Goal: Task Accomplishment & Management: Manage account settings

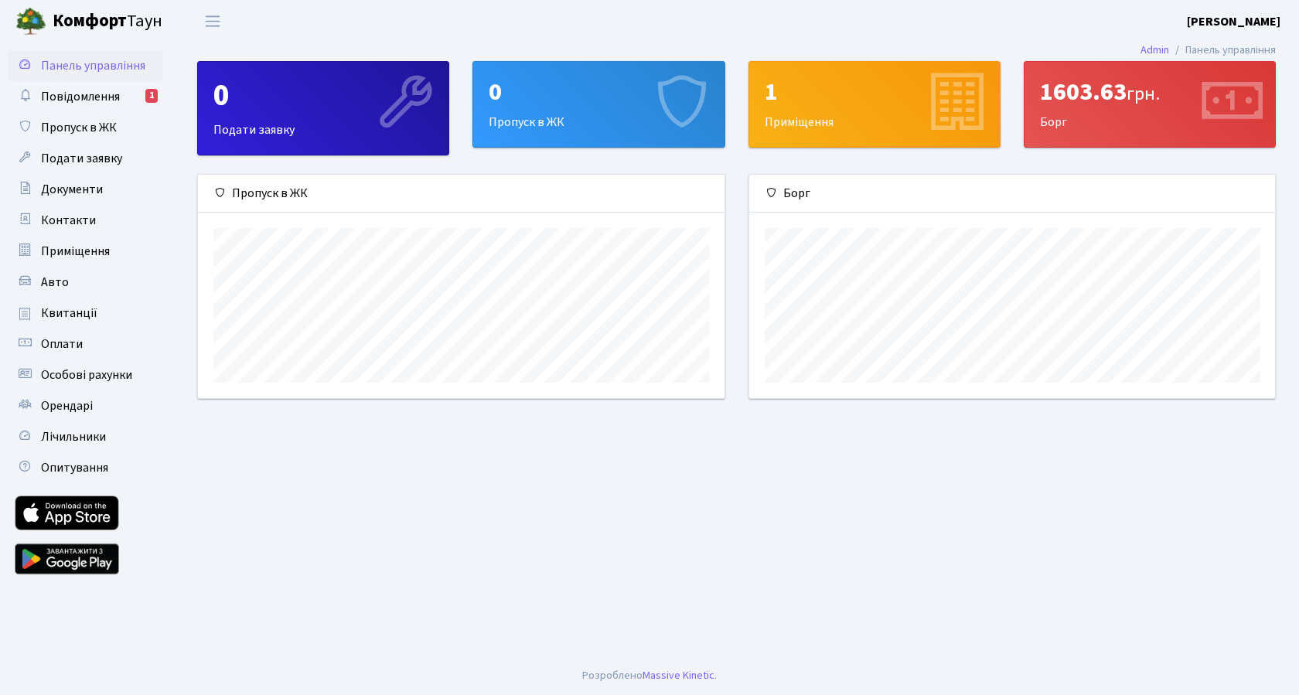
scroll to position [223, 526]
click at [595, 506] on main "Admin Панель управління 0 Подати заявку 0 Пропуск в ЖК 1 Приміщення 1603.63 грн…" at bounding box center [736, 350] width 1125 height 614
click at [71, 279] on link "Авто" at bounding box center [85, 282] width 155 height 31
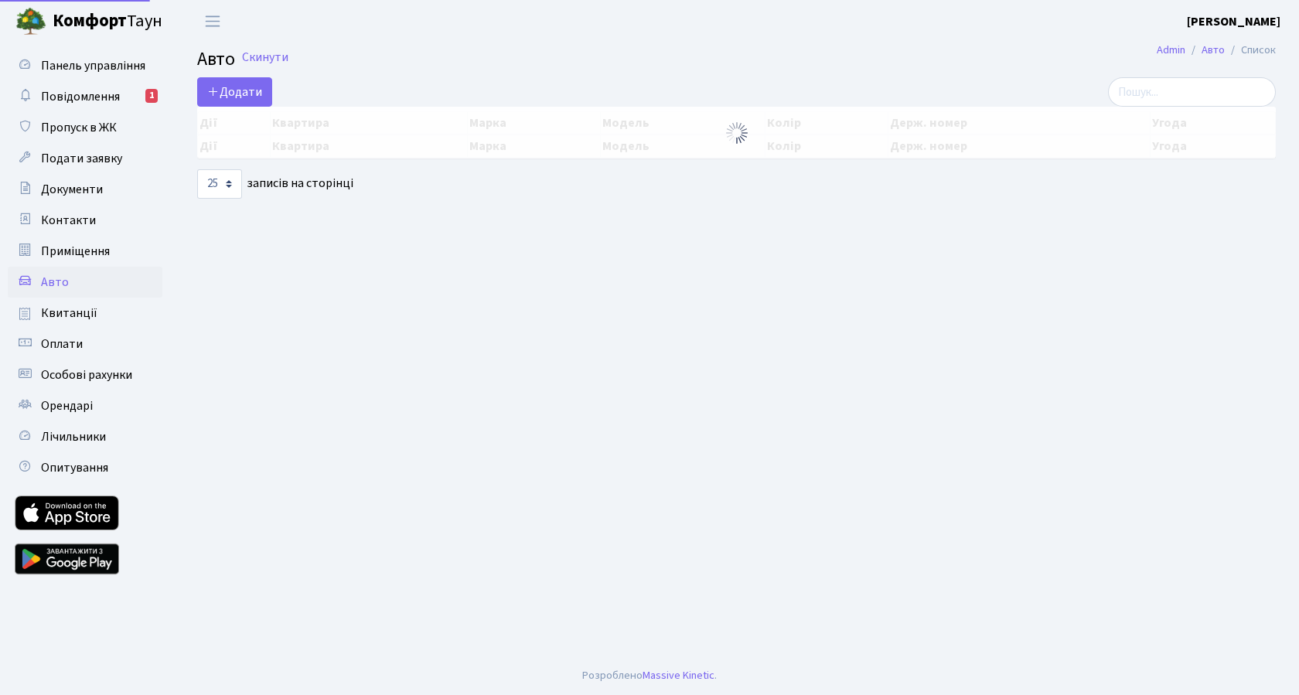
select select "25"
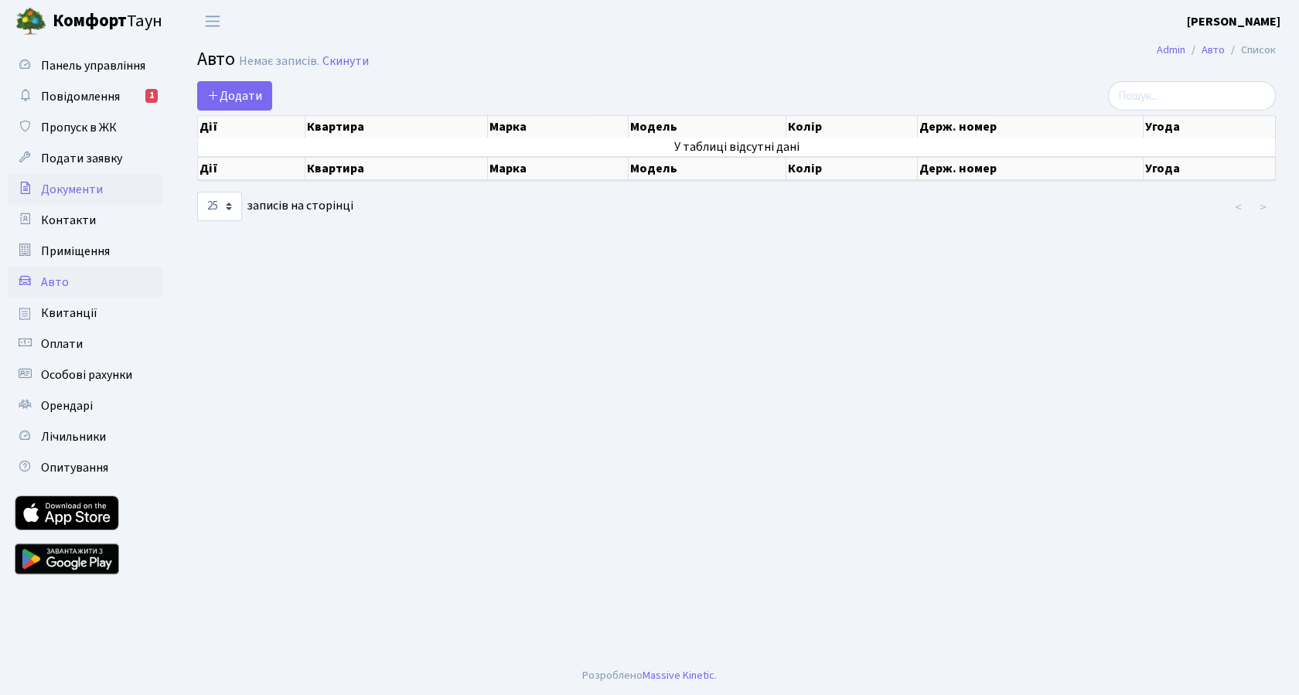
click at [70, 191] on span "Документи" at bounding box center [72, 189] width 62 height 17
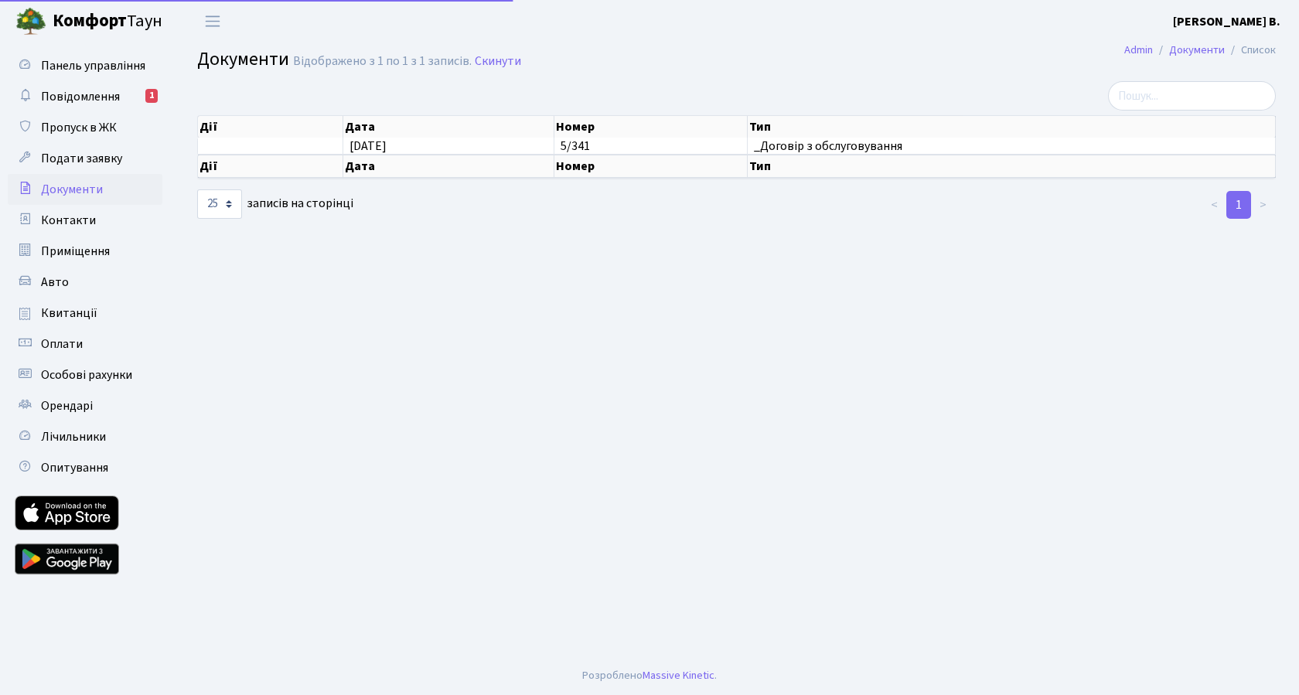
select select "25"
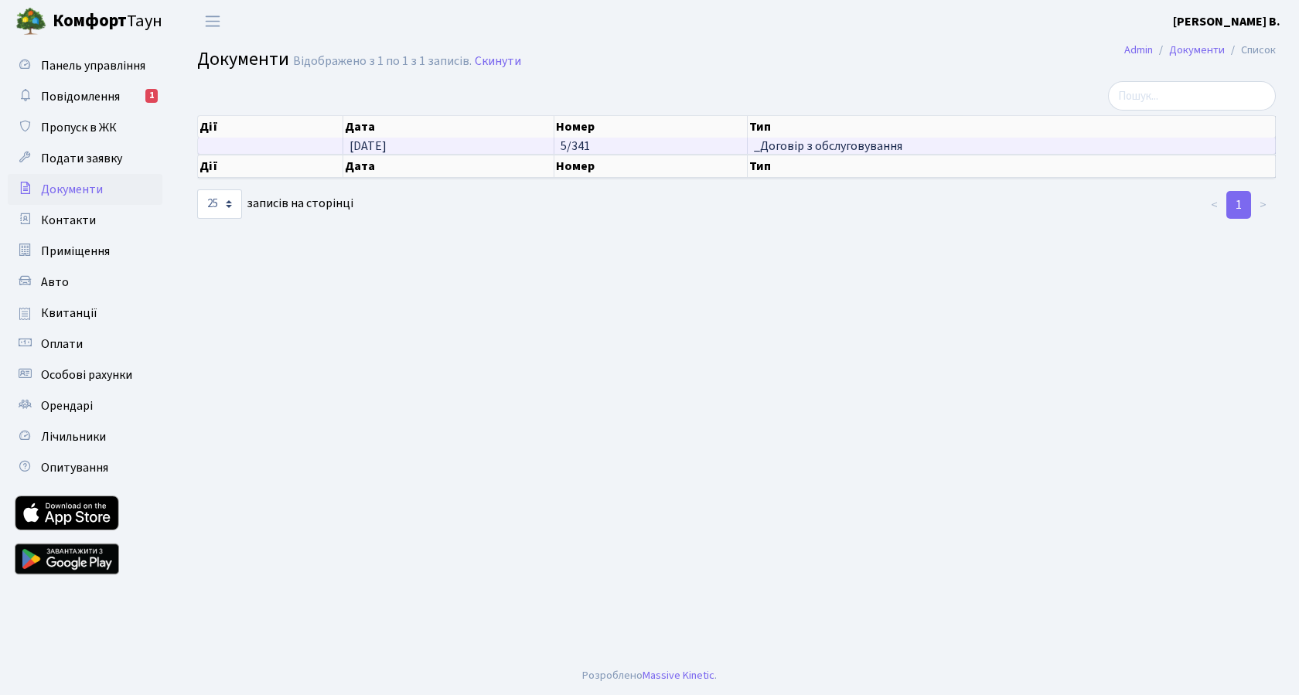
click at [796, 145] on span "_Договір з обслуговування" at bounding box center [1011, 146] width 515 height 12
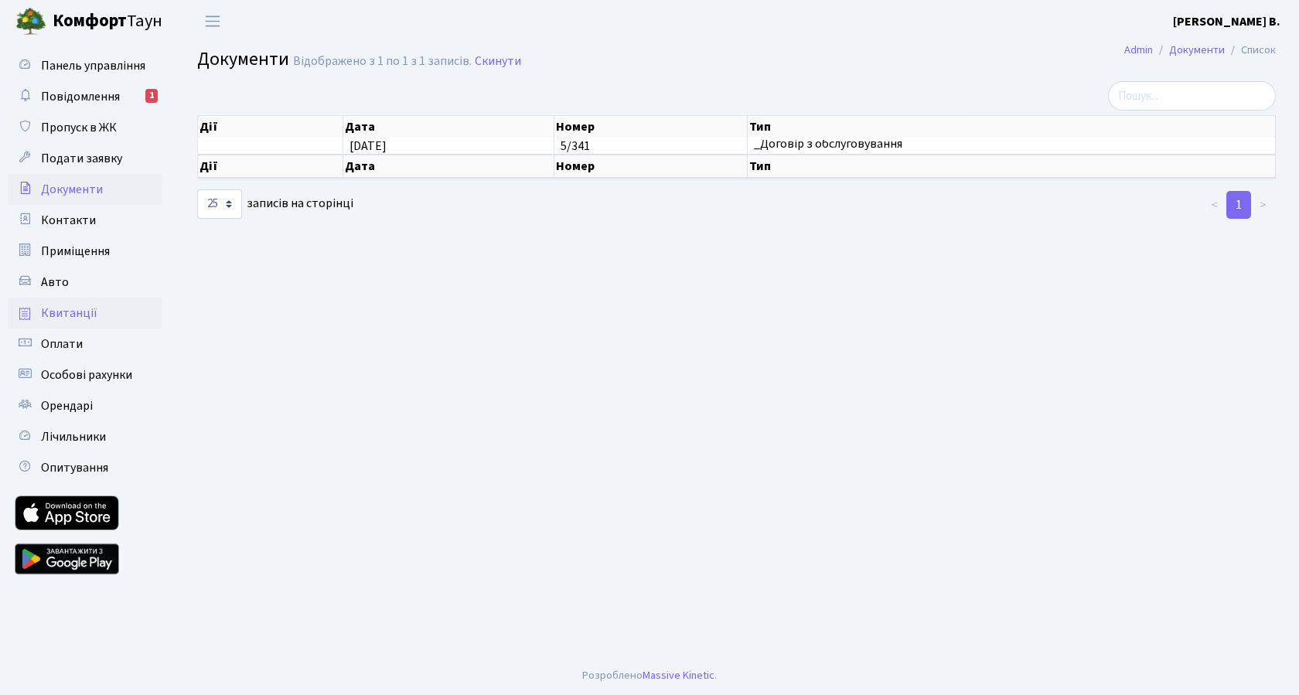
click at [66, 308] on span "Квитанції" at bounding box center [69, 313] width 56 height 17
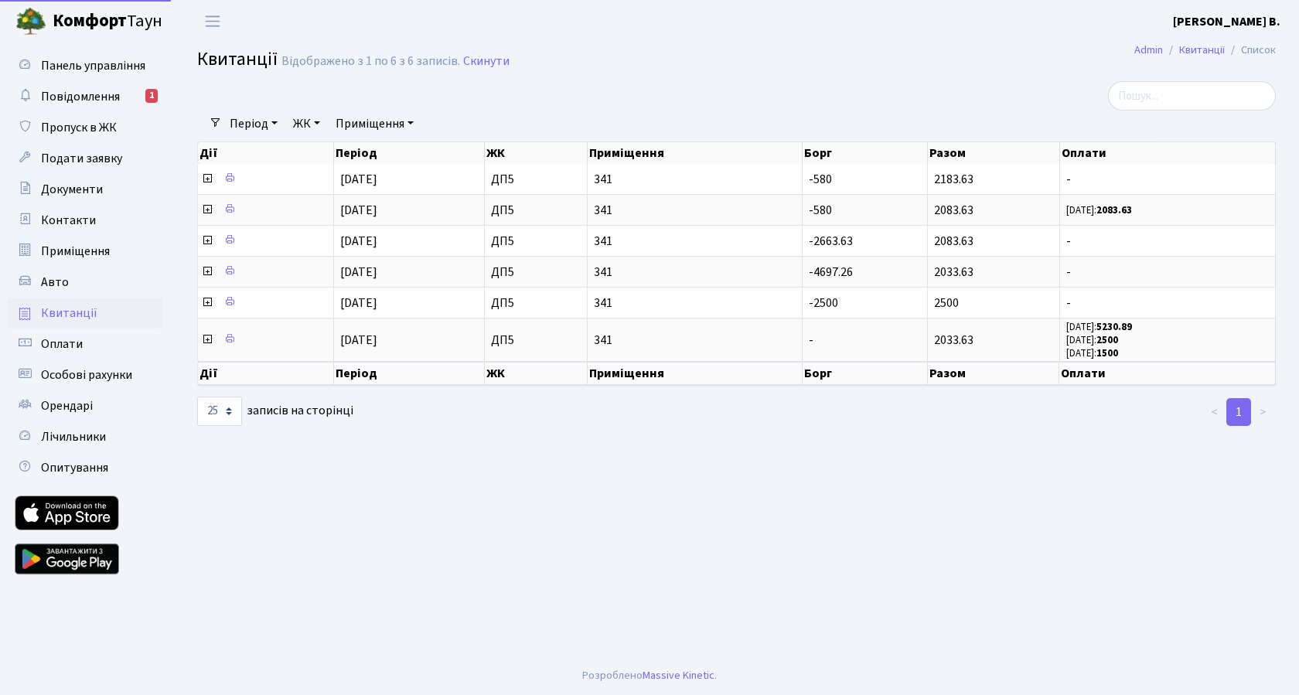
select select "25"
click at [77, 223] on span "Контакти" at bounding box center [68, 220] width 55 height 17
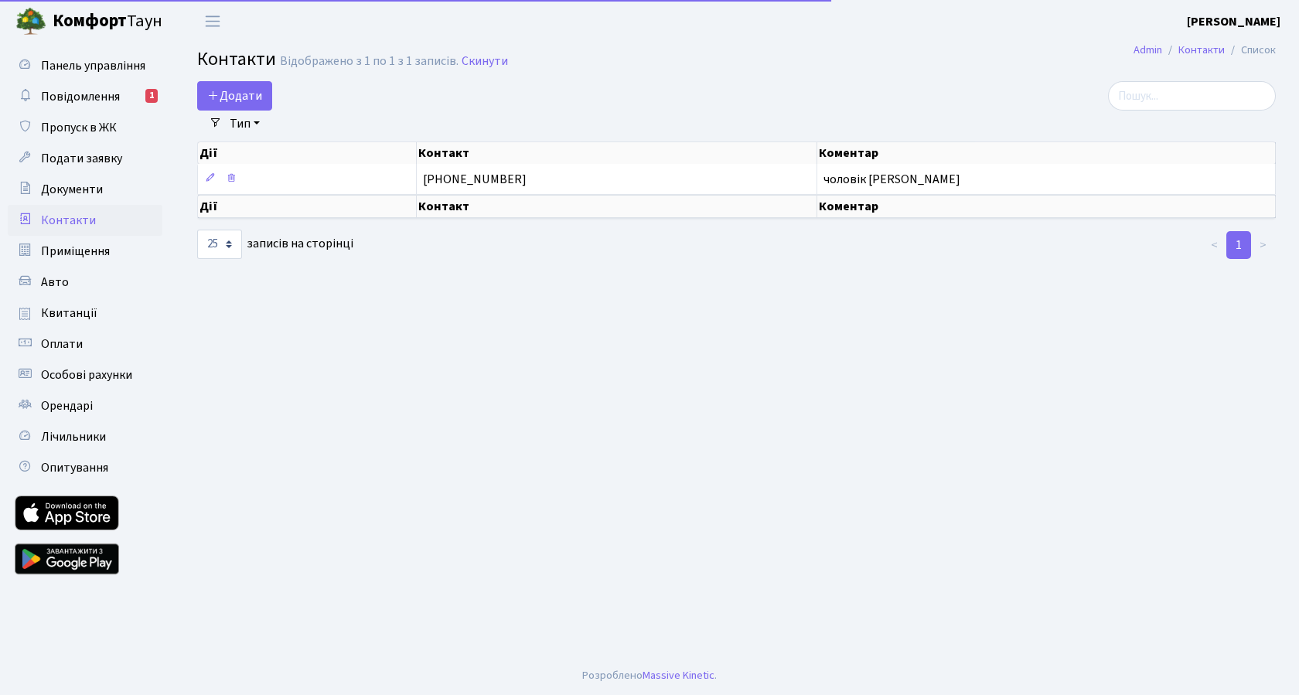
select select "25"
click at [68, 341] on span "Оплати" at bounding box center [62, 344] width 42 height 17
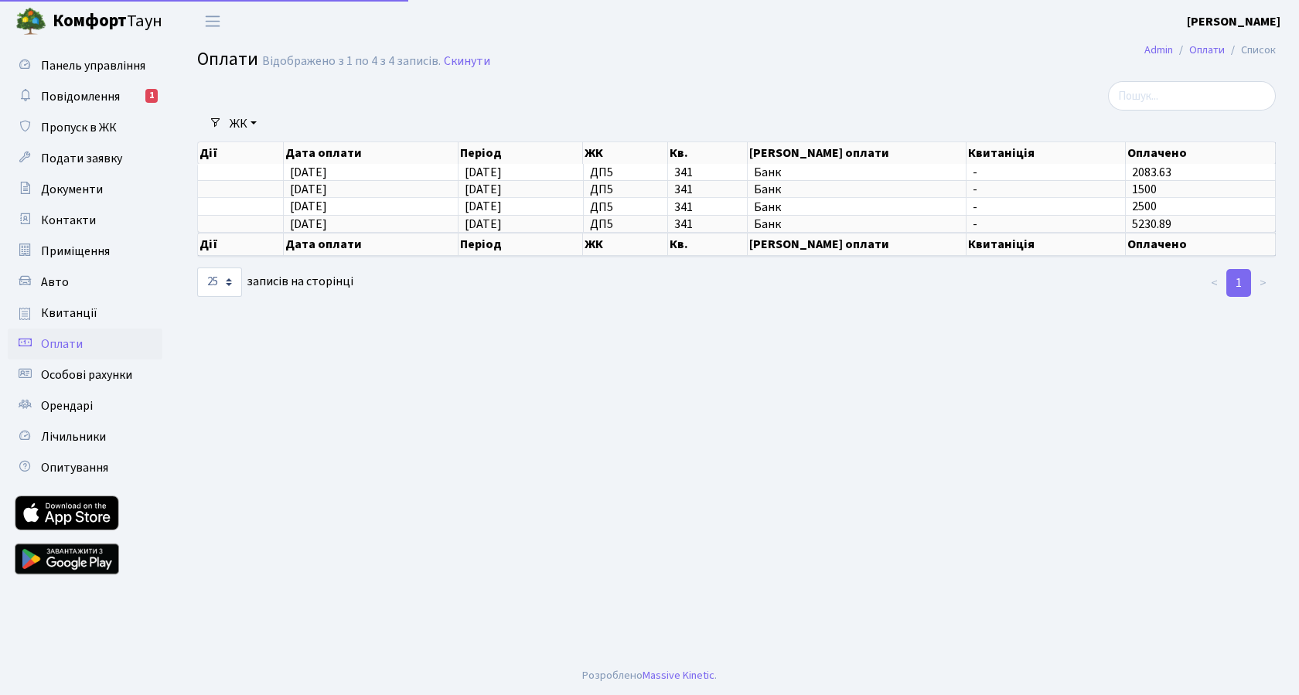
select select "25"
click at [63, 407] on span "Орендарі" at bounding box center [67, 405] width 52 height 17
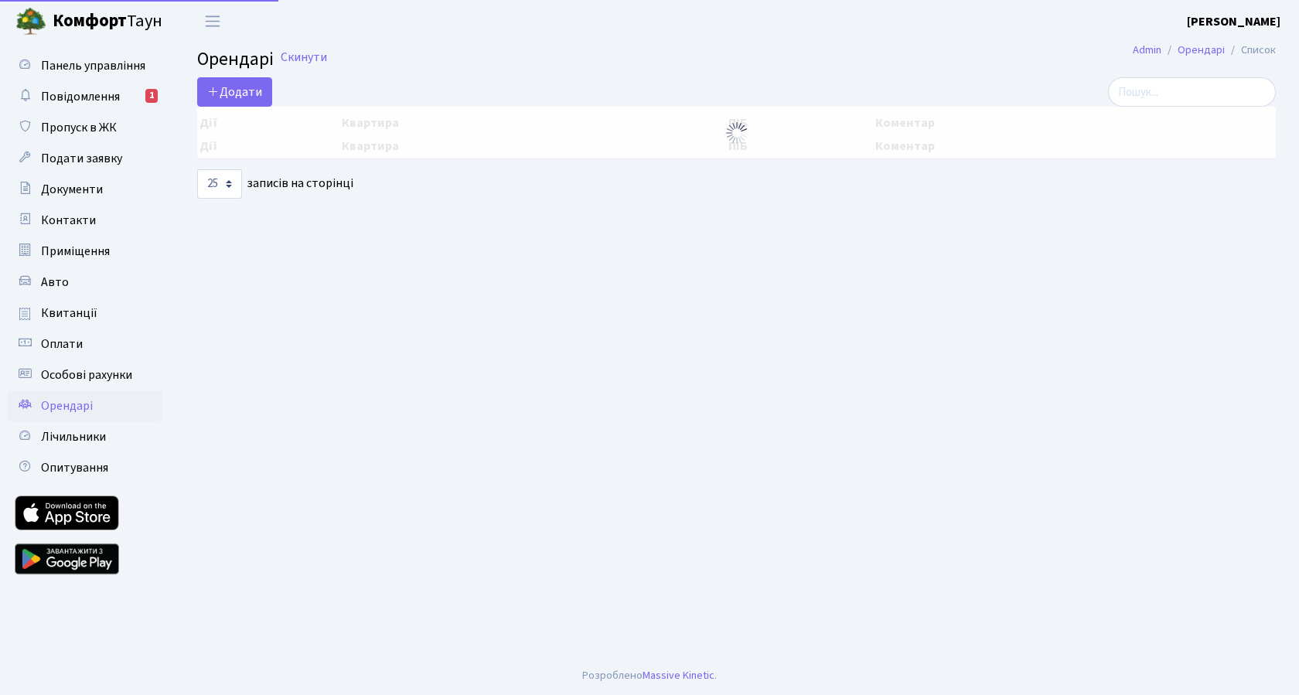
select select "25"
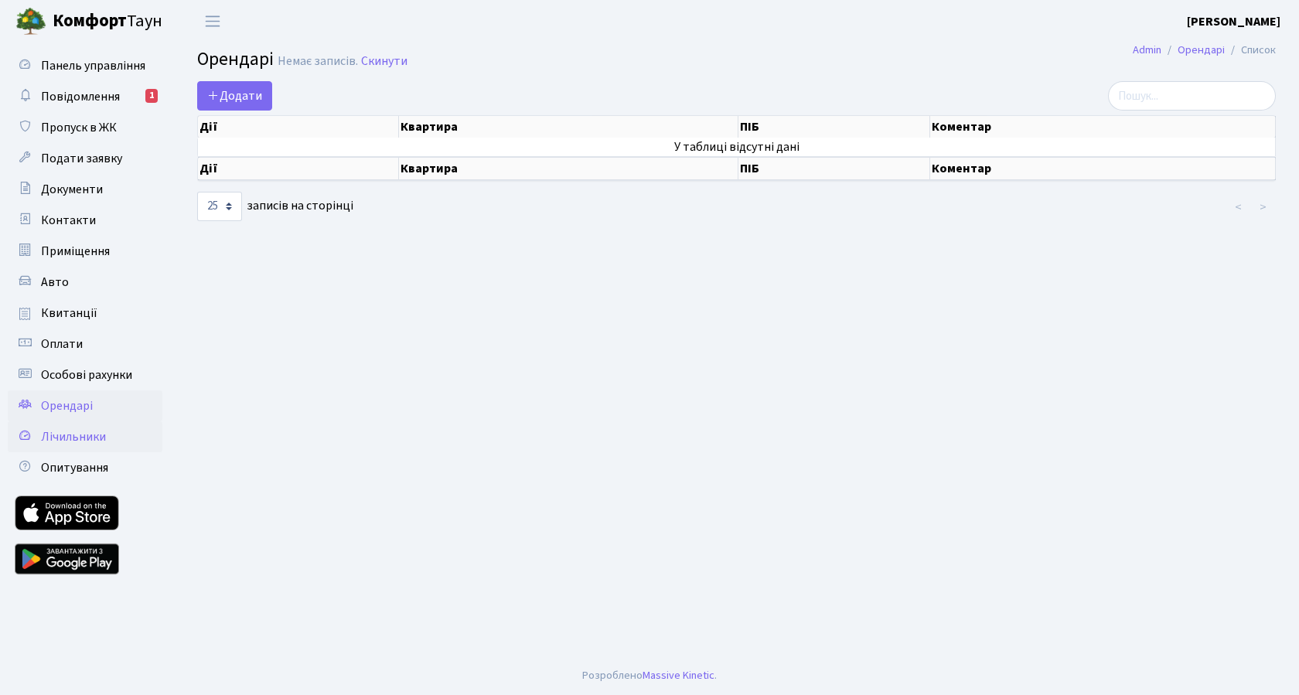
click at [65, 435] on span "Лічильники" at bounding box center [73, 436] width 65 height 17
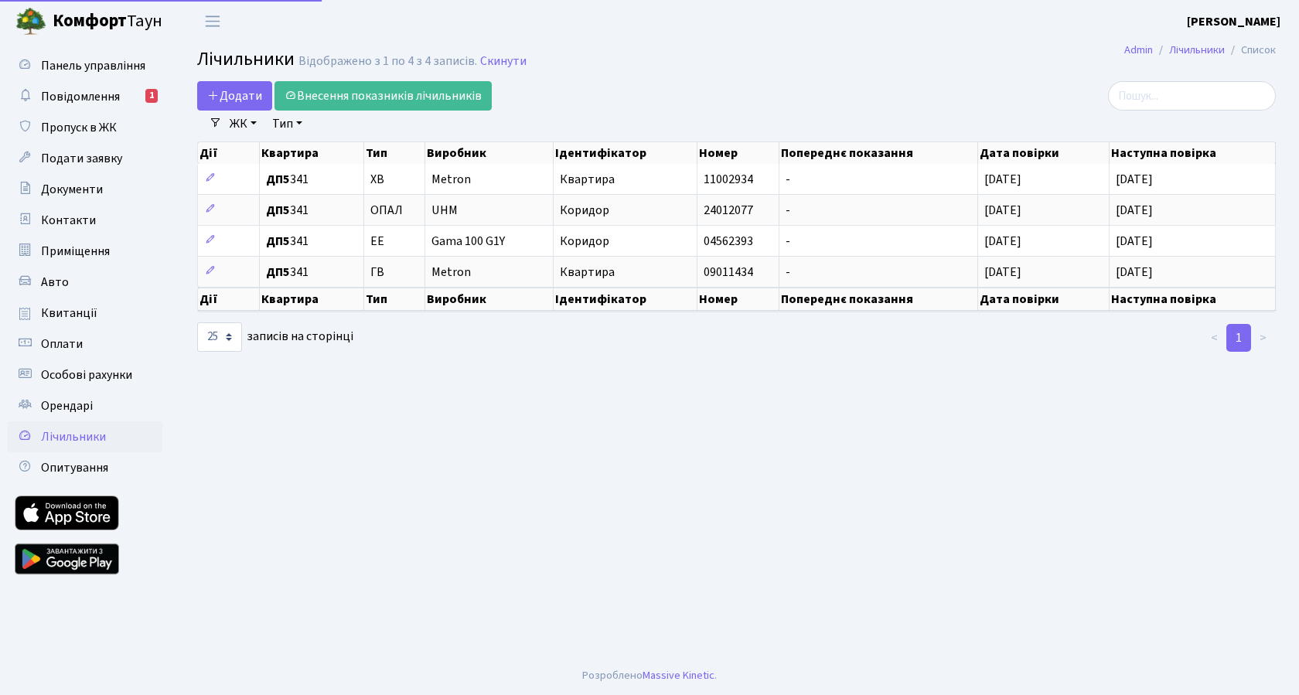
select select "25"
click at [792, 428] on main "Admin Лічильники Список Лічильники Відображено з 1 по 4 з 4 записів. Скинути До…" at bounding box center [736, 350] width 1125 height 614
click at [70, 94] on span "Повідомлення" at bounding box center [80, 96] width 79 height 17
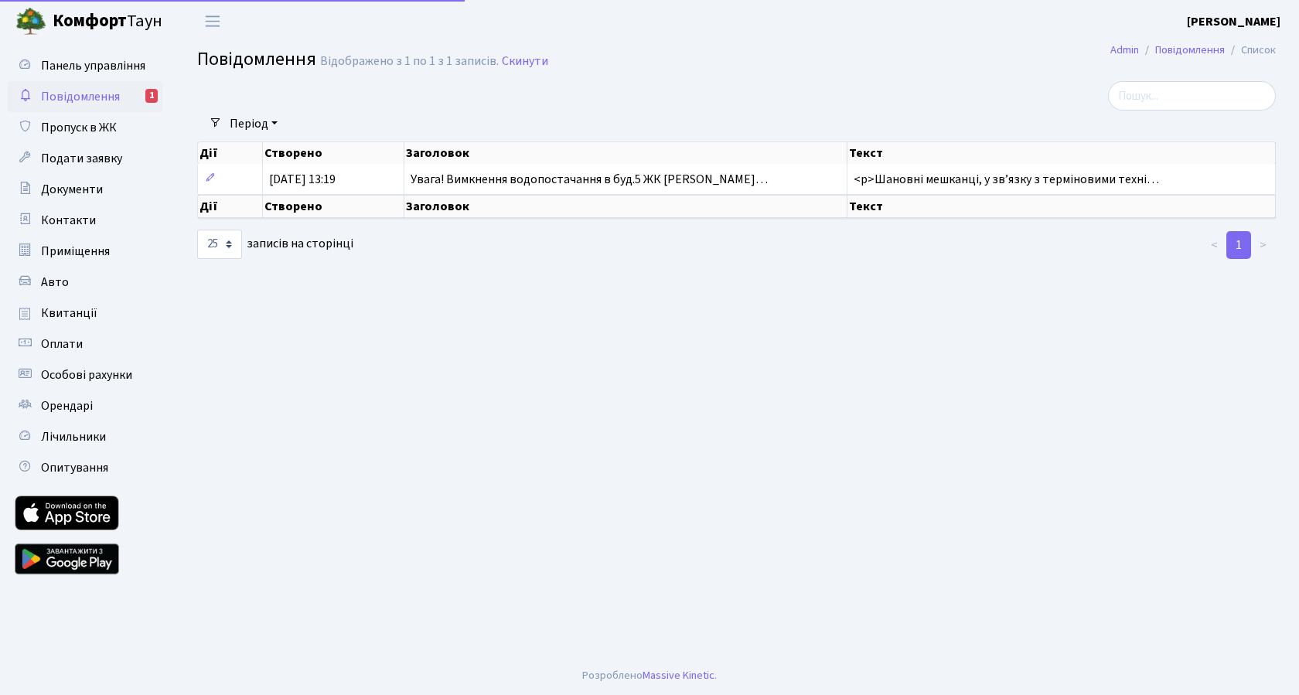
select select "25"
click at [1249, 21] on b "[PERSON_NAME]" at bounding box center [1234, 21] width 94 height 17
click at [1208, 44] on link "Мій обліковий запис" at bounding box center [1203, 48] width 154 height 24
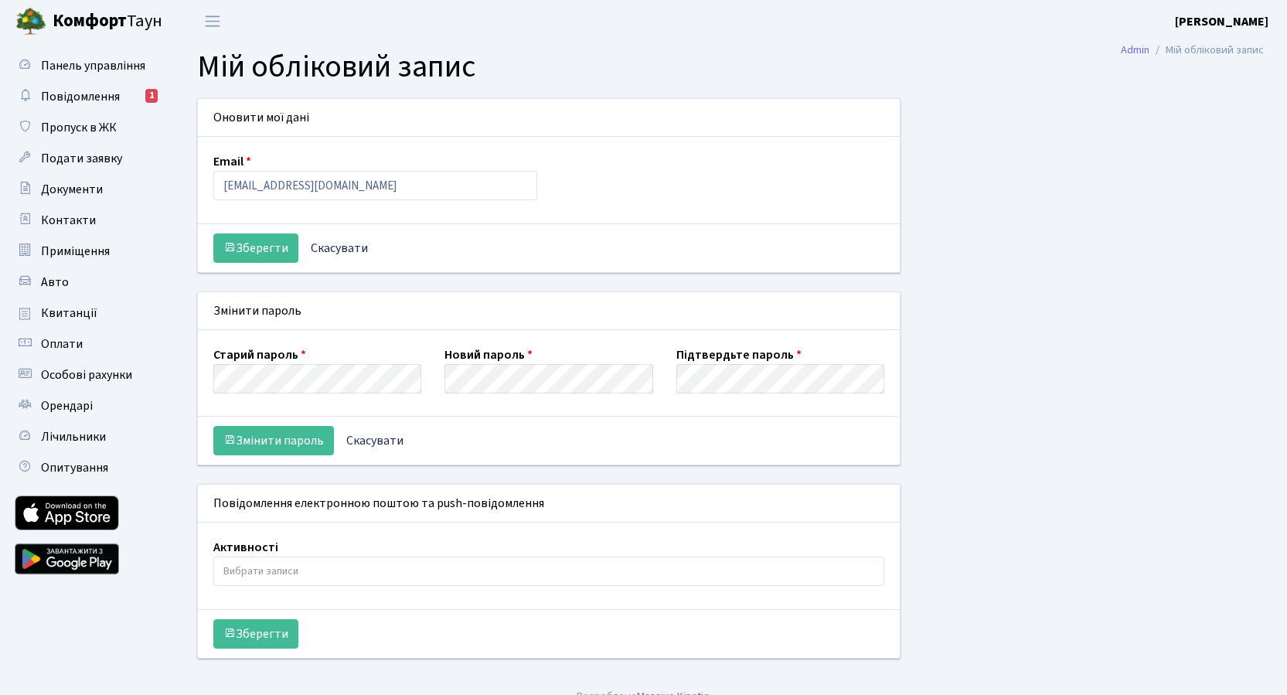
select select
click at [1136, 50] on link "Admin" at bounding box center [1135, 50] width 29 height 16
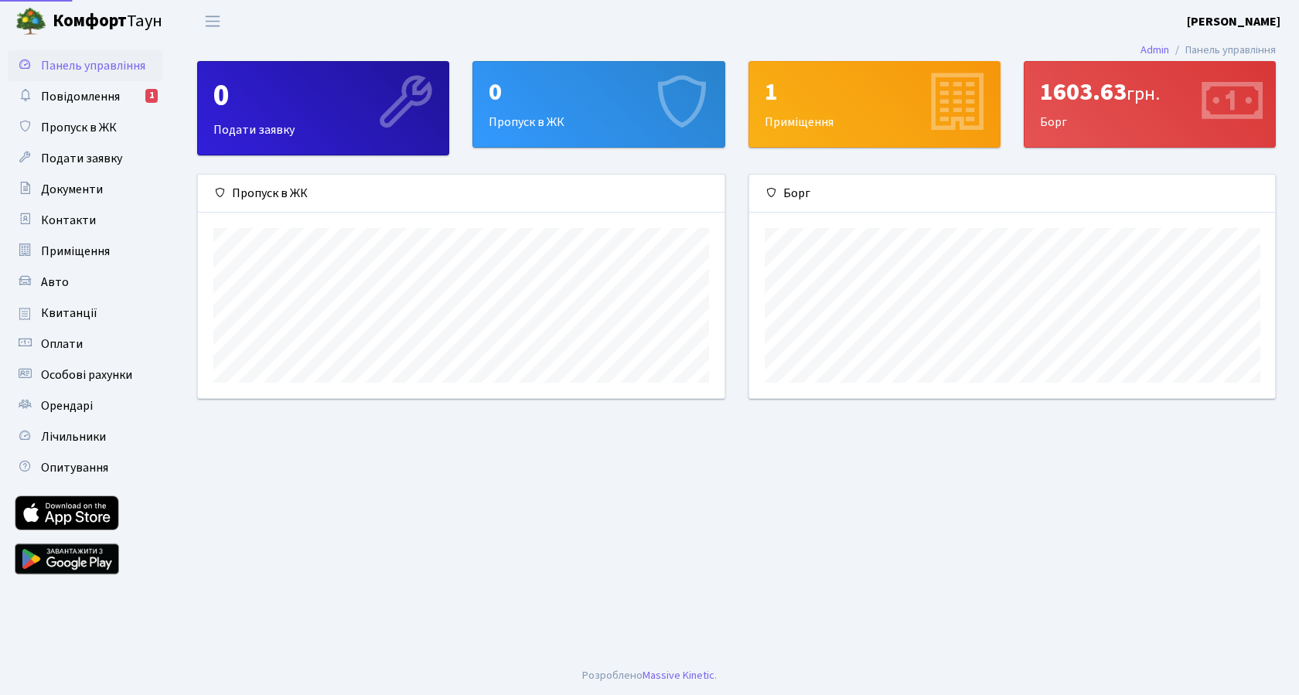
scroll to position [223, 526]
click at [71, 63] on span "Панель управління" at bounding box center [93, 65] width 104 height 17
click at [66, 94] on span "Повідомлення" at bounding box center [80, 96] width 79 height 17
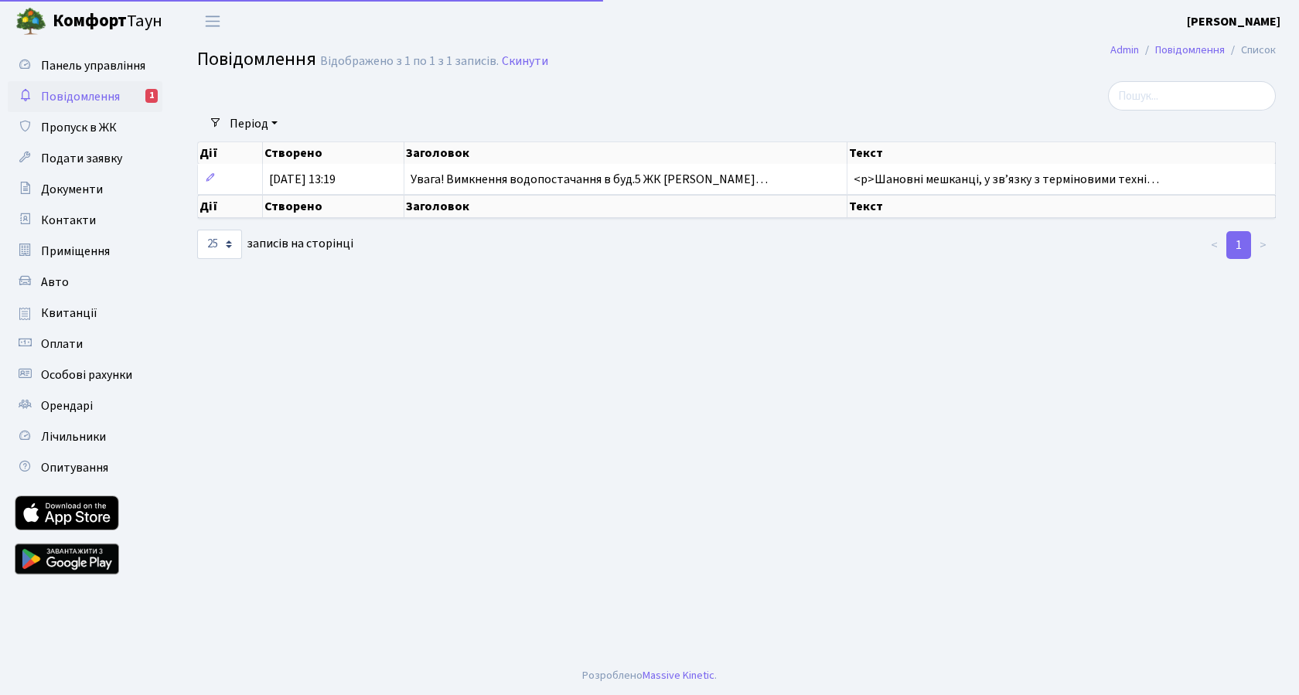
select select "25"
click at [96, 376] on span "Особові рахунки" at bounding box center [86, 374] width 91 height 17
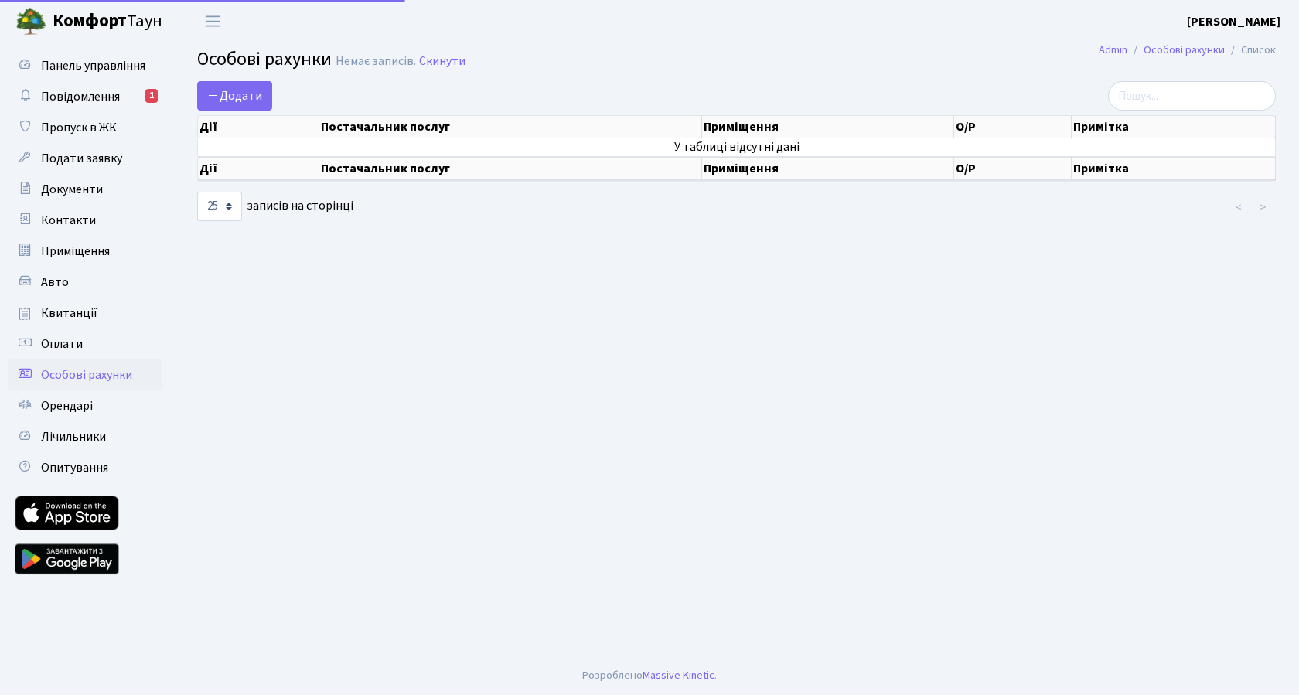
select select "25"
click at [1256, 18] on b "[PERSON_NAME]" at bounding box center [1234, 21] width 94 height 17
click at [1200, 45] on link "Мій обліковий запис" at bounding box center [1203, 48] width 154 height 24
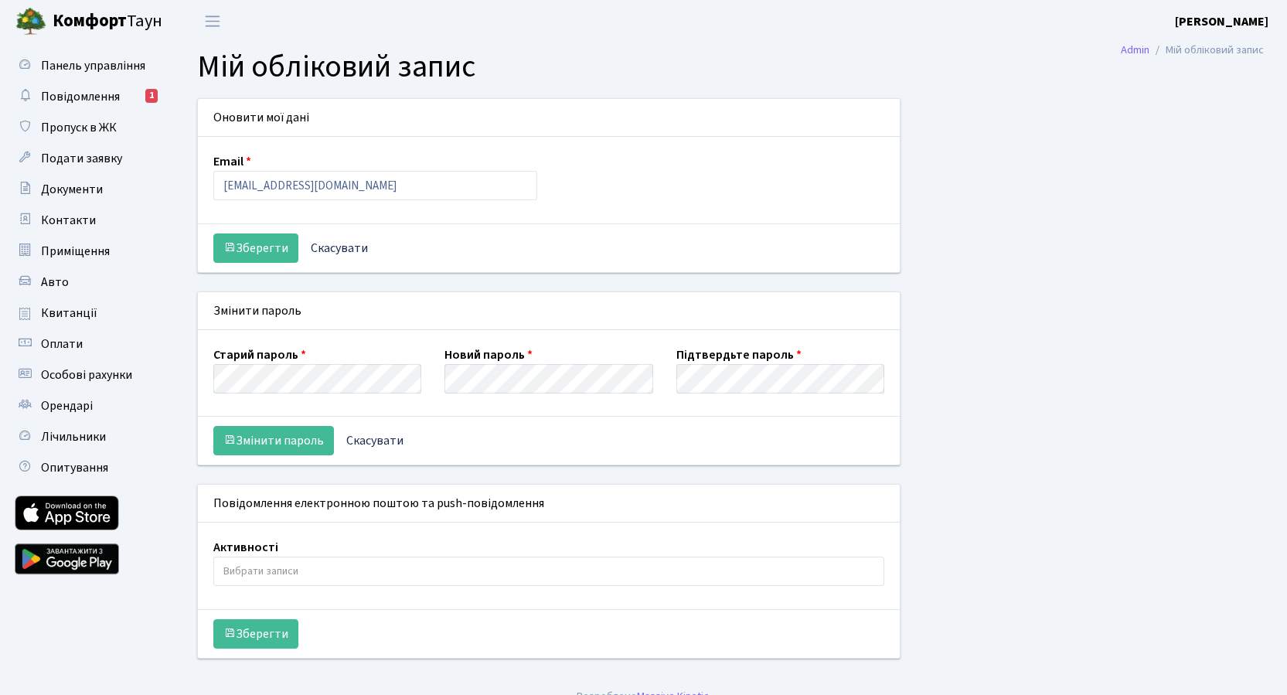
select select
click at [1040, 274] on div "Оновити мої дані Email [EMAIL_ADDRESS][DOMAIN_NAME] Зберегти Скасувати Змінити …" at bounding box center [731, 387] width 1090 height 579
click at [213, 20] on span "Переключити навігацію" at bounding box center [212, 21] width 23 height 18
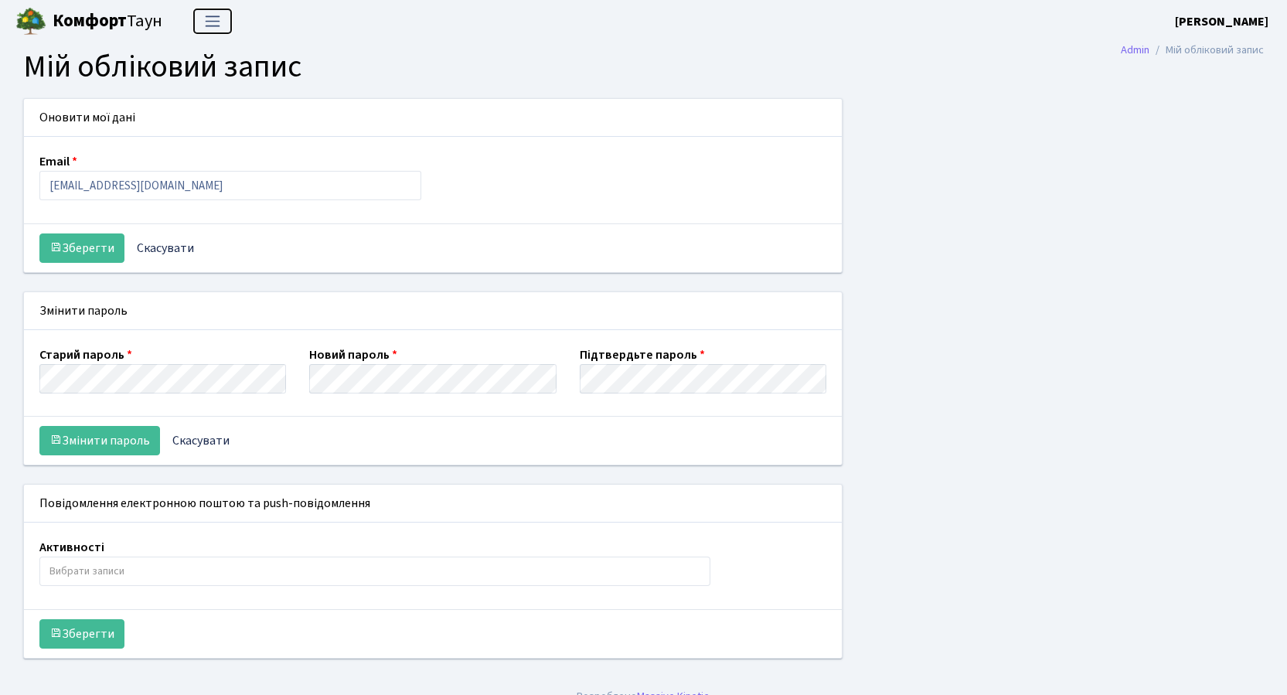
click at [213, 20] on span "Переключити навігацію" at bounding box center [212, 21] width 23 height 18
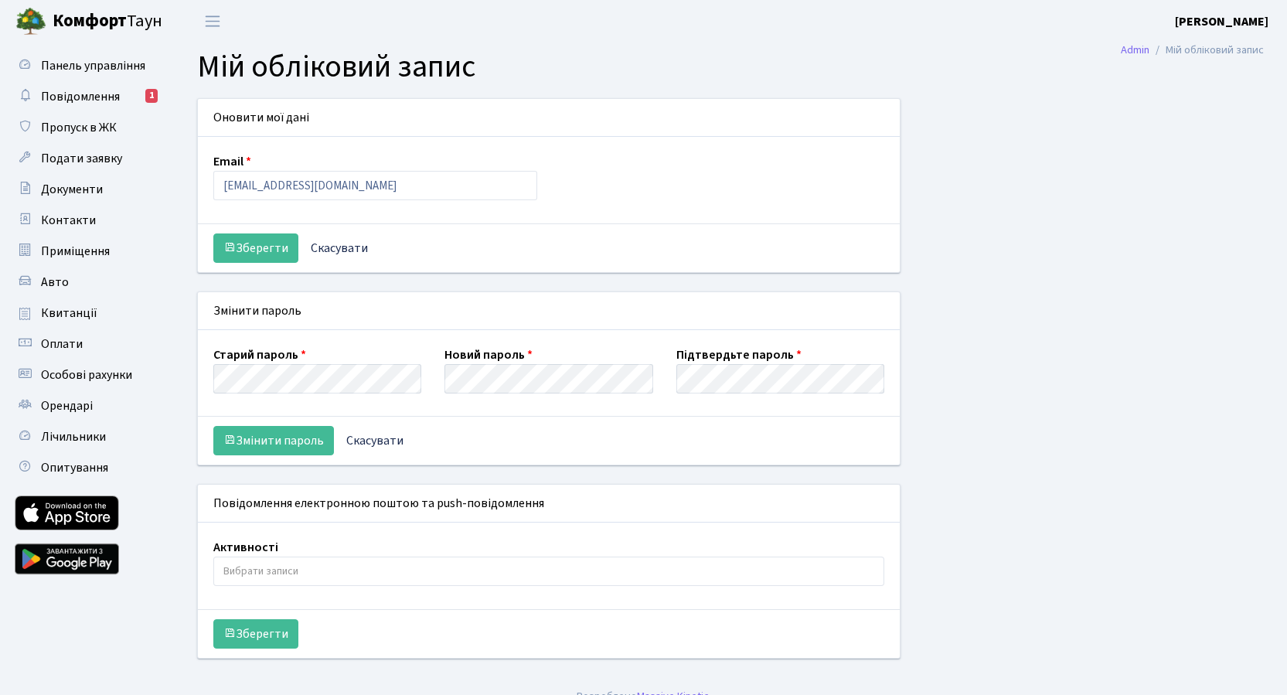
click at [1156, 285] on div "Оновити мої дані Email [EMAIL_ADDRESS][DOMAIN_NAME] Зберегти Скасувати Змінити …" at bounding box center [731, 387] width 1090 height 579
click at [261, 186] on input "[EMAIL_ADDRESS][DOMAIN_NAME]" at bounding box center [375, 185] width 324 height 29
click at [661, 175] on div "Email [EMAIL_ADDRESS][DOMAIN_NAME]" at bounding box center [549, 180] width 694 height 56
click at [311, 185] on input "[EMAIL_ADDRESS][DOMAIN_NAME]" at bounding box center [375, 185] width 324 height 29
click at [685, 184] on div "Email [EMAIL_ADDRESS][DOMAIN_NAME]" at bounding box center [549, 180] width 694 height 56
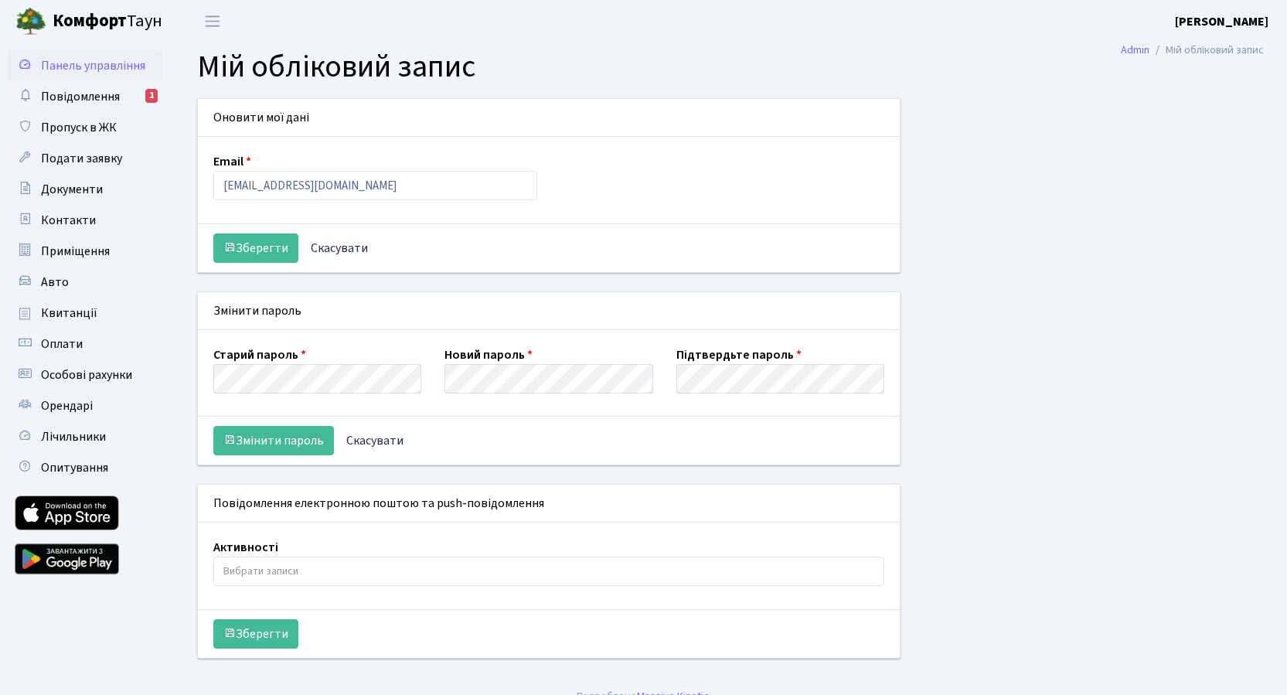
click at [74, 66] on span "Панель управління" at bounding box center [93, 65] width 104 height 17
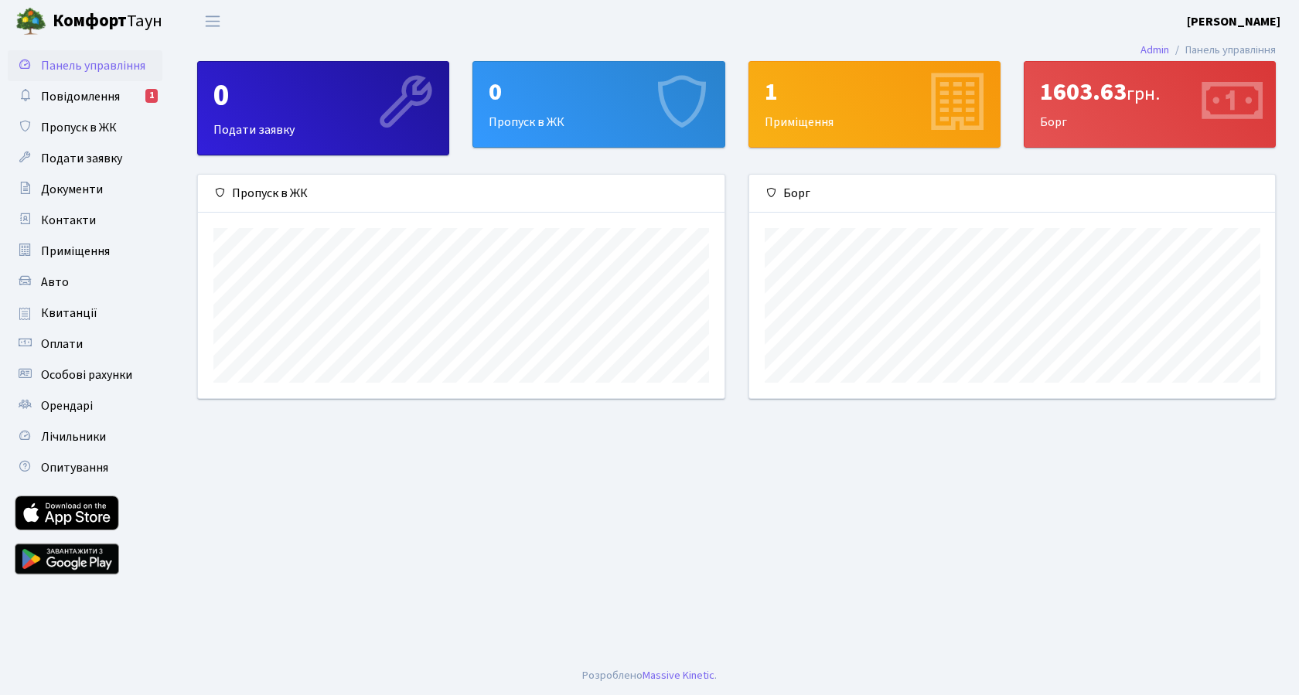
scroll to position [223, 526]
click at [852, 106] on div "1" at bounding box center [875, 91] width 220 height 29
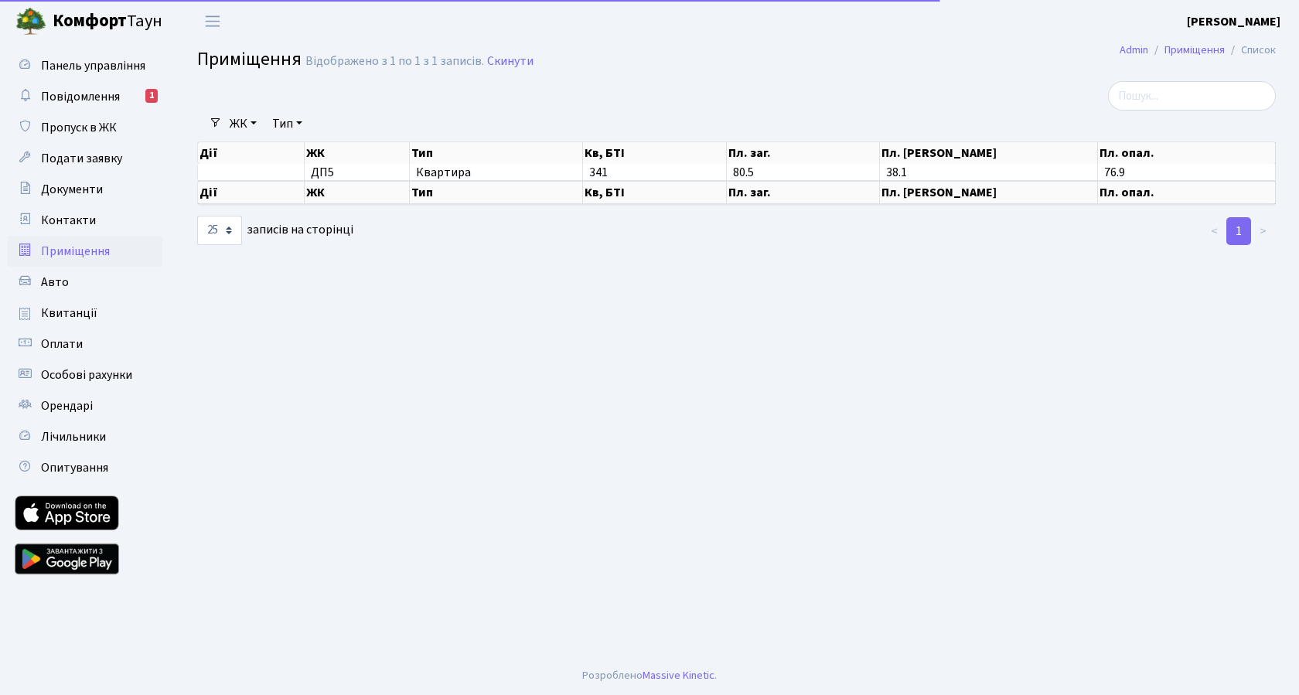
select select "25"
click at [687, 331] on main "Admin Приміщення Список Приміщення Відображено з 1 по 1 з 1 записів. Скинути Фі…" at bounding box center [736, 350] width 1125 height 614
click at [1246, 16] on b "[PERSON_NAME]" at bounding box center [1234, 21] width 94 height 17
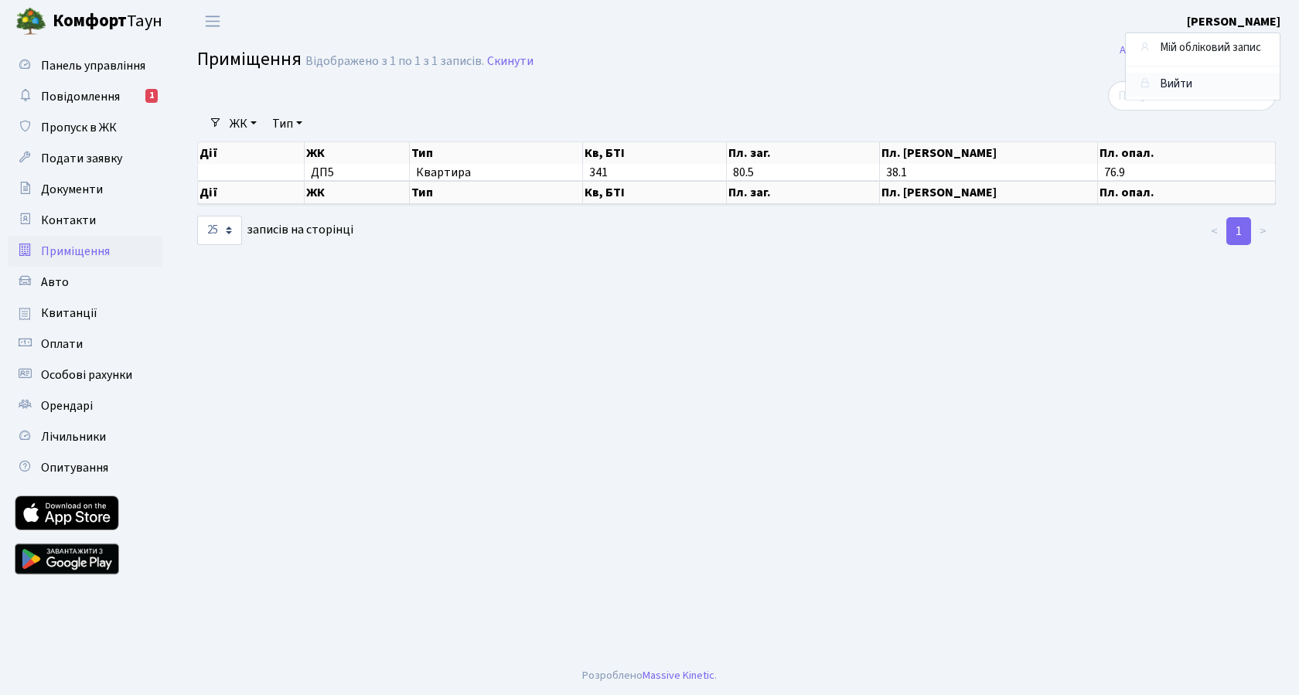
click at [1168, 82] on link "Вийти" at bounding box center [1203, 85] width 154 height 24
